Goal: Transaction & Acquisition: Purchase product/service

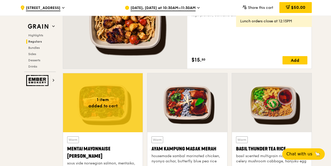
scroll to position [363, 0]
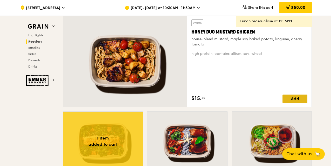
click at [298, 99] on div "Add" at bounding box center [295, 99] width 25 height 8
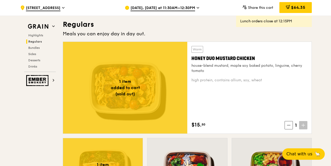
scroll to position [312, 0]
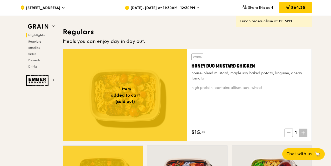
scroll to position [338, 0]
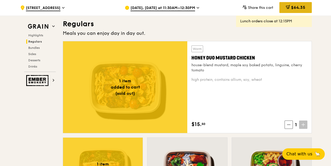
click at [289, 8] on icon at bounding box center [288, 7] width 4 height 4
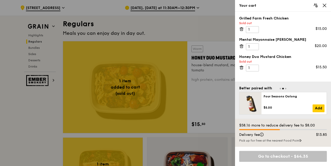
click at [321, 6] on div "Your cart" at bounding box center [283, 5] width 88 height 5
click at [180, 32] on div at bounding box center [165, 83] width 331 height 166
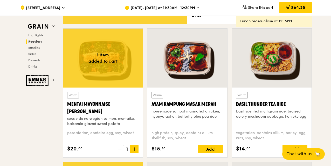
scroll to position [493, 0]
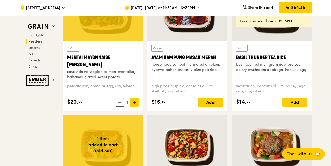
drag, startPoint x: 87, startPoint y: 65, endPoint x: 68, endPoint y: 58, distance: 20.1
click at [68, 58] on div "Mentai Mayonnaise [PERSON_NAME]" at bounding box center [102, 61] width 71 height 15
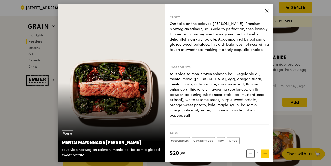
click at [266, 10] on icon at bounding box center [267, 10] width 5 height 5
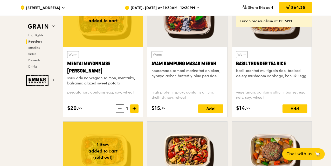
scroll to position [467, 0]
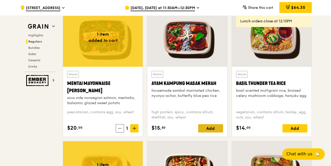
click at [214, 130] on div "Add" at bounding box center [210, 128] width 25 height 8
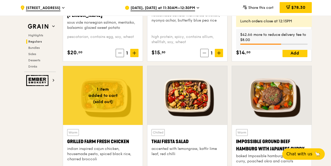
scroll to position [571, 0]
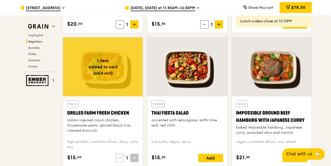
click at [120, 158] on icon at bounding box center [120, 158] width 4 height 4
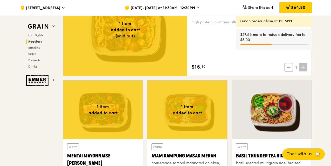
scroll to position [363, 0]
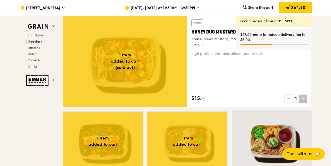
click at [289, 99] on icon at bounding box center [289, 99] width 4 height 4
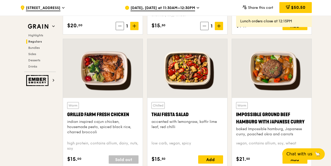
scroll to position [519, 0]
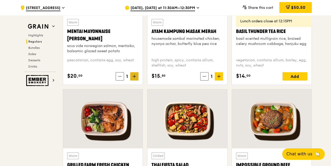
click at [134, 76] on icon at bounding box center [134, 76] width 0 height 3
click at [50, 8] on span "[STREET_ADDRESS]" at bounding box center [43, 8] width 35 height 6
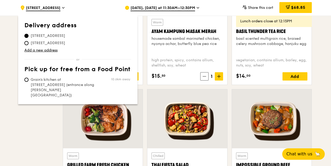
click at [49, 42] on span "[STREET_ADDRESS]" at bounding box center [47, 43] width 47 height 5
click at [29, 42] on input "[STREET_ADDRESS]" at bounding box center [26, 43] width 4 height 4
radio input "true"
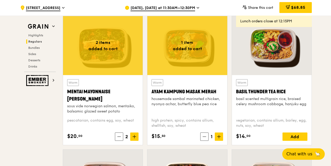
scroll to position [467, 0]
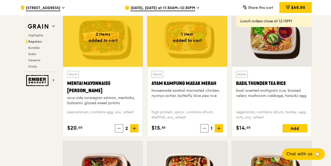
click at [265, 82] on div "Basil Thunder Tea Rice" at bounding box center [271, 83] width 71 height 7
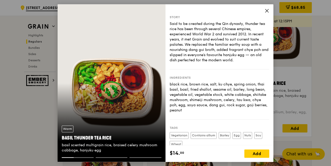
click at [266, 12] on icon at bounding box center [267, 10] width 5 height 5
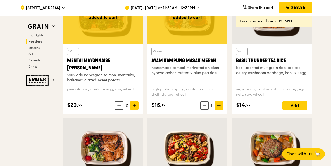
scroll to position [493, 0]
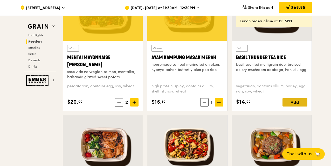
click at [298, 100] on div "Add" at bounding box center [295, 102] width 25 height 8
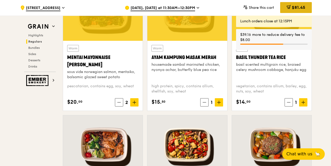
click at [296, 9] on span "$81.45" at bounding box center [299, 7] width 14 height 5
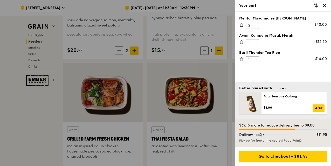
scroll to position [545, 0]
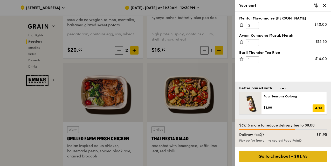
click at [288, 158] on div "Go to checkout - $81.45" at bounding box center [283, 156] width 88 height 11
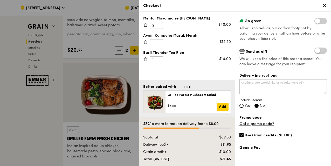
scroll to position [104, 0]
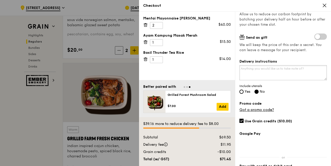
click at [256, 71] on textarea "Delivery instructions" at bounding box center [283, 72] width 87 height 15
type textarea "Please address this to [PERSON_NAME]"
click at [242, 92] on input "Yes" at bounding box center [242, 92] width 4 height 4
radio input "true"
radio input "false"
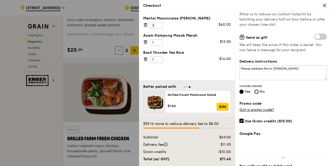
click at [301, 110] on div "Promo code Got a promo code?" at bounding box center [283, 106] width 87 height 11
click at [241, 122] on input "Use Grain credits ($10.00)" at bounding box center [242, 121] width 4 height 4
checkbox input "false"
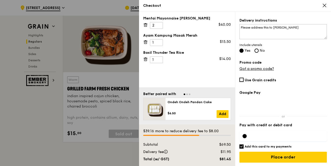
scroll to position [597, 0]
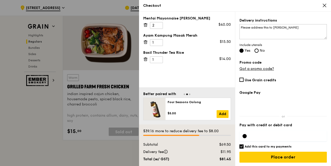
click at [242, 147] on input "Add this card to my payments" at bounding box center [242, 146] width 4 height 4
checkbox input "false"
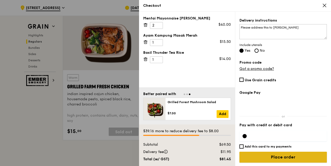
click at [281, 158] on input "Place order" at bounding box center [283, 157] width 87 height 11
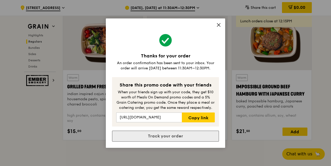
click at [165, 136] on link "Track your order" at bounding box center [165, 136] width 107 height 11
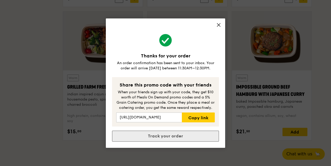
scroll to position [0, 0]
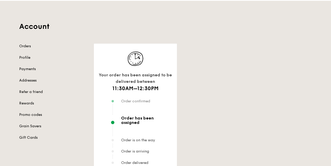
scroll to position [26, 0]
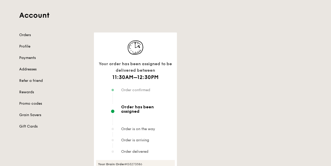
drag, startPoint x: 125, startPoint y: 123, endPoint x: 197, endPoint y: 124, distance: 72.2
click at [186, 124] on div "Your order has been assigned to be delivered between 11:30AM–12:30PM Order conf…" at bounding box center [203, 159] width 224 height 255
click at [242, 121] on div "Your order has been assigned to be delivered between 11:30AM–12:30PM Order conf…" at bounding box center [203, 159] width 224 height 255
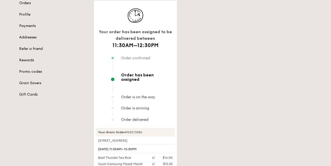
scroll to position [104, 0]
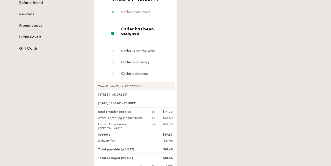
drag, startPoint x: 133, startPoint y: 82, endPoint x: 177, endPoint y: 84, distance: 44.2
click at [177, 84] on div "Your order has been assigned to be delivered between 11:30AM–12:30PM Order conf…" at bounding box center [135, 82] width 83 height 255
click at [247, 97] on div "Your order has been assigned to be delivered between 11:30AM–12:30PM Order conf…" at bounding box center [203, 82] width 224 height 255
